Goal: Check status: Check status

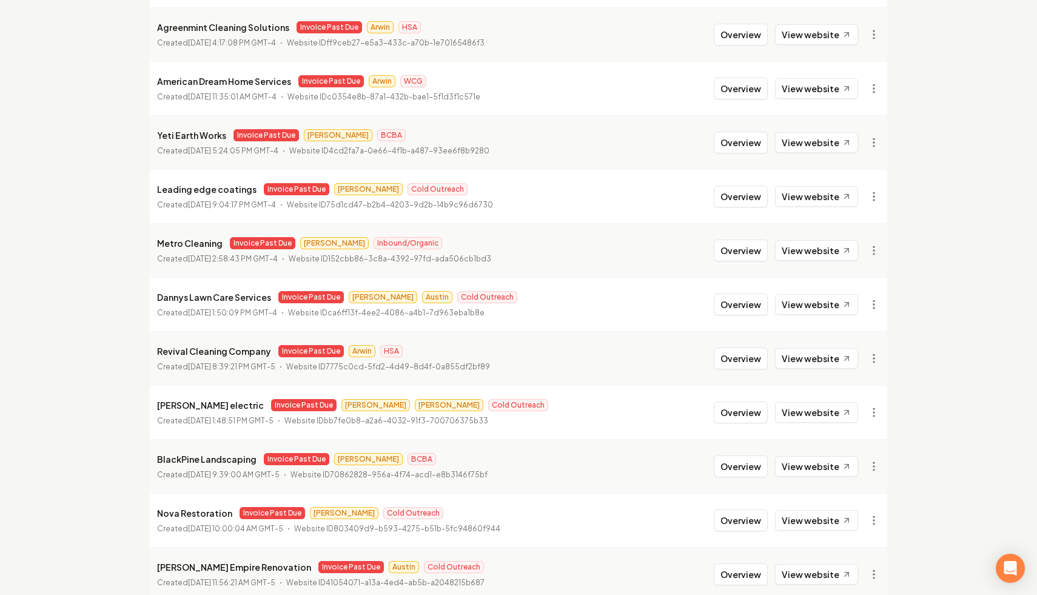
scroll to position [980, 0]
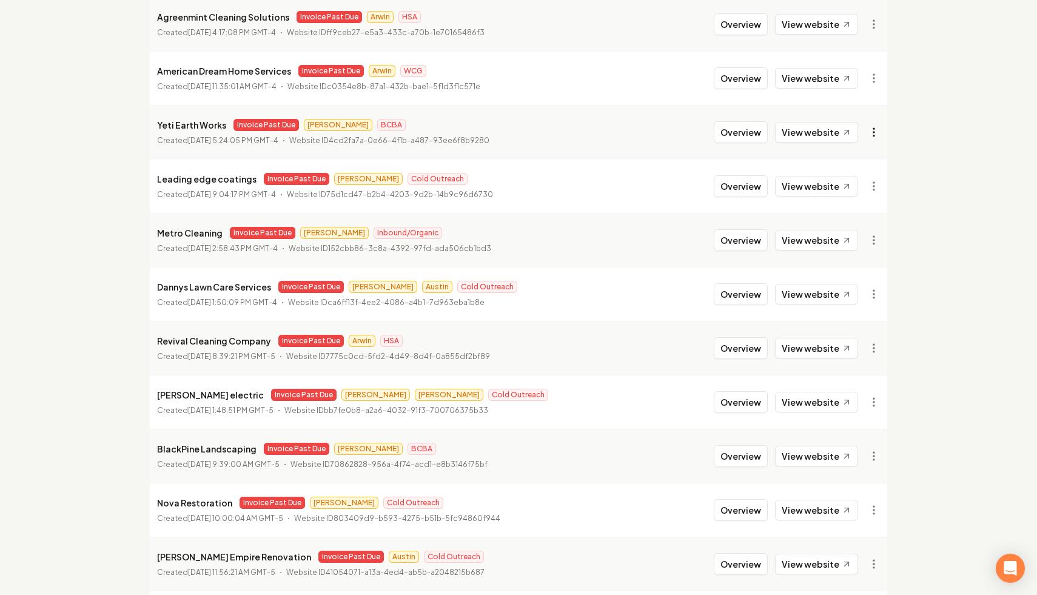
click at [858, 237] on link "View in Stripe" at bounding box center [844, 236] width 77 height 19
click at [230, 131] on div "Yeti Earth Works Invoice Past Due [PERSON_NAME] BCBA" at bounding box center [323, 125] width 332 height 15
drag, startPoint x: 224, startPoint y: 123, endPoint x: 153, endPoint y: 126, distance: 71.0
click at [153, 126] on li "Yeti Earth Works Invoice Past Due [PERSON_NAME] BCBA Created [DATE] 5:24:05 PM …" at bounding box center [519, 132] width 738 height 54
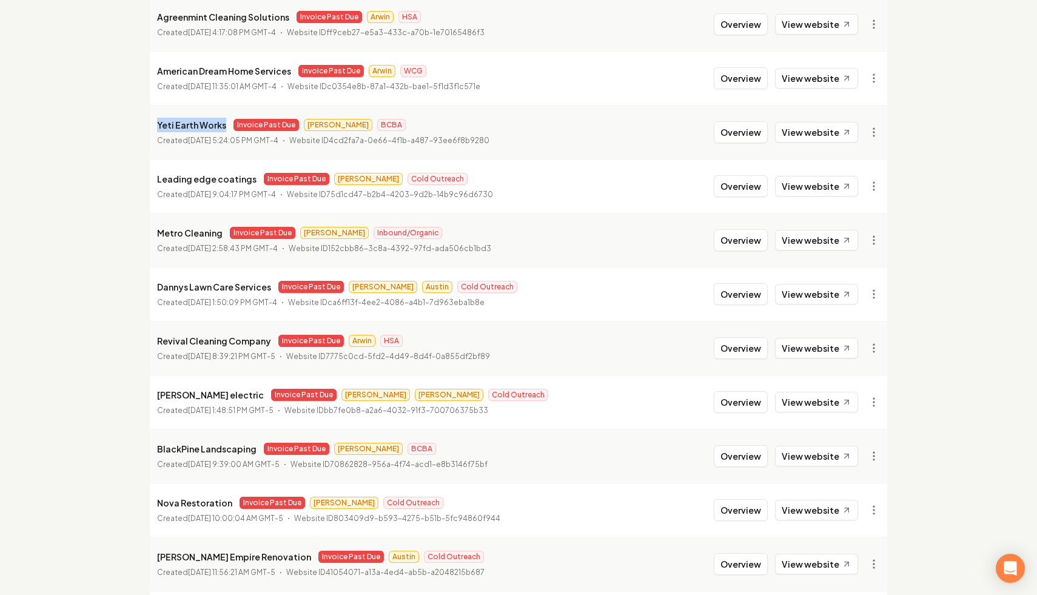
copy p "Yeti Earth Works"
click at [856, 236] on link "View in Stripe" at bounding box center [844, 236] width 77 height 19
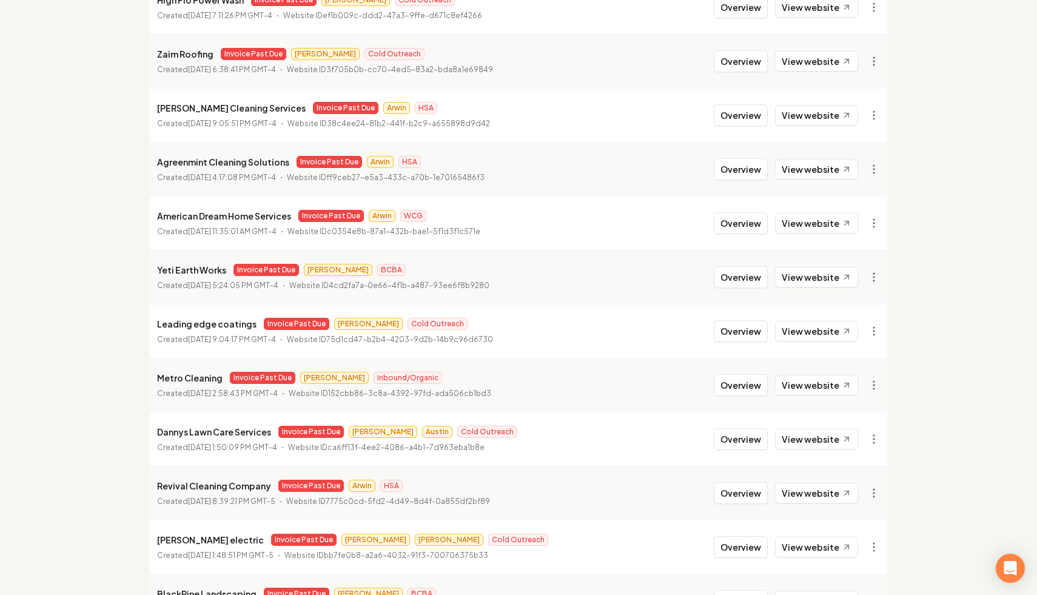
scroll to position [483, 0]
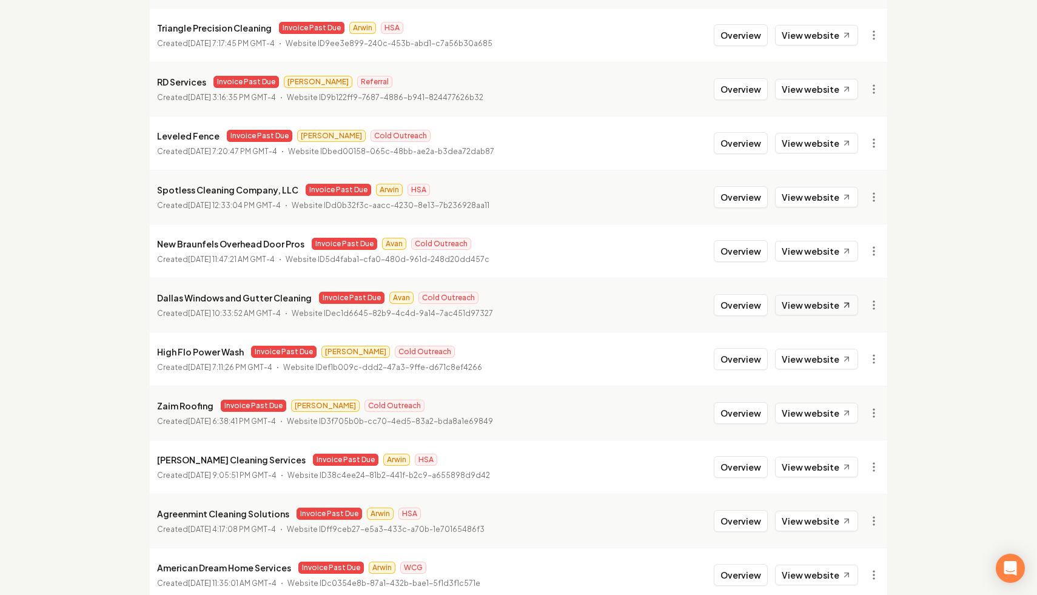
click at [827, 303] on link "View website" at bounding box center [816, 305] width 83 height 21
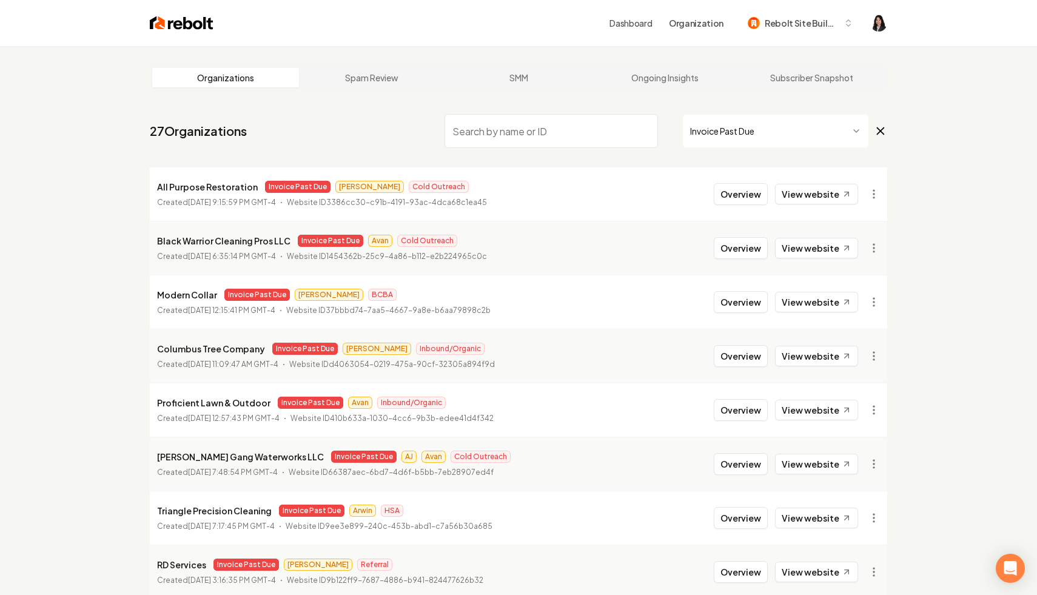
scroll to position [807, 0]
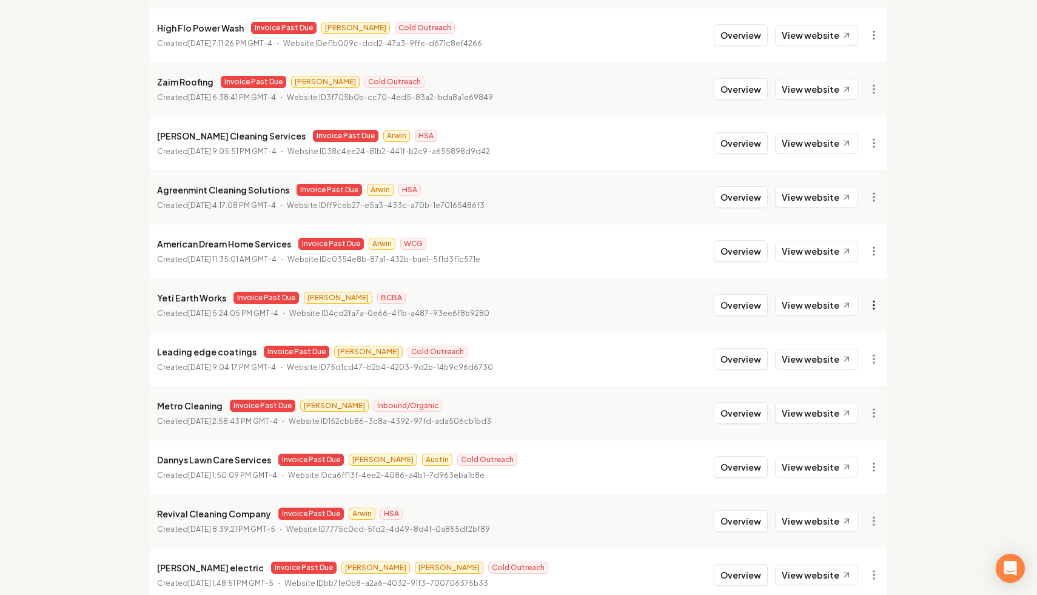
click at [861, 409] on link "View in Stripe" at bounding box center [844, 409] width 77 height 19
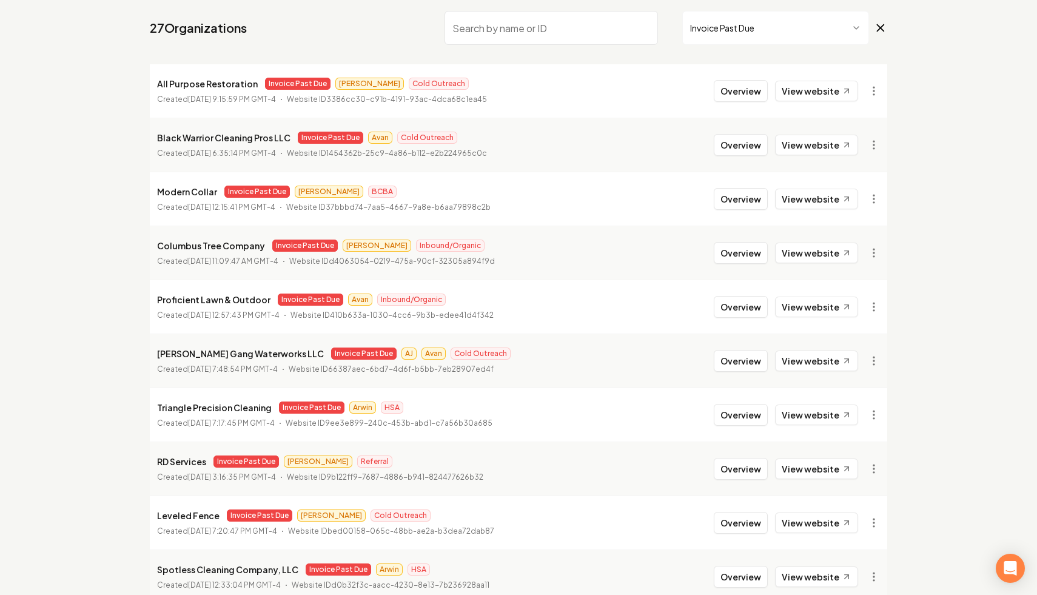
scroll to position [468, 0]
